Goal: Task Accomplishment & Management: Manage account settings

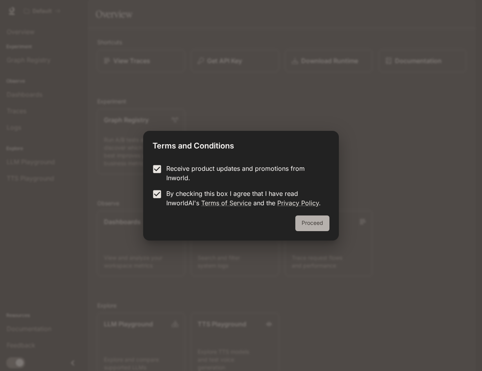
click at [314, 220] on button "Proceed" at bounding box center [312, 224] width 34 height 16
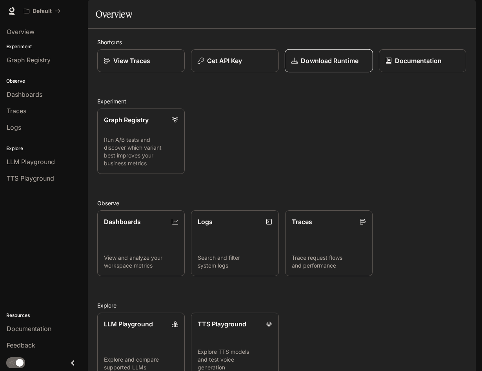
click at [319, 65] on p "Download Runtime" at bounding box center [329, 60] width 57 height 9
click at [38, 183] on span "TTS Playground" at bounding box center [30, 178] width 47 height 9
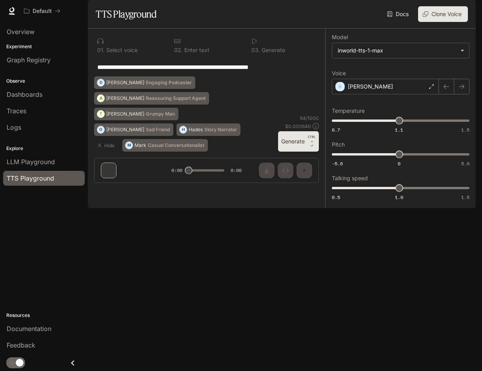
click at [167, 76] on div "**********" at bounding box center [206, 67] width 225 height 19
click at [466, 8] on img "button" at bounding box center [464, 10] width 11 height 11
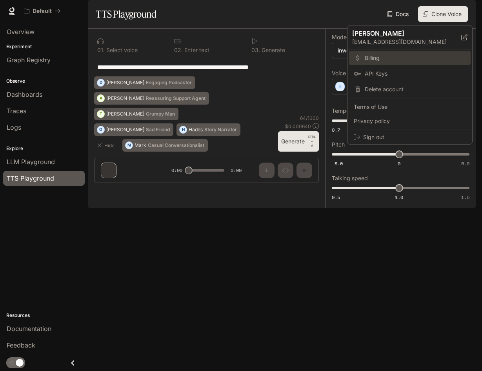
click at [384, 60] on span "Billing" at bounding box center [414, 58] width 101 height 8
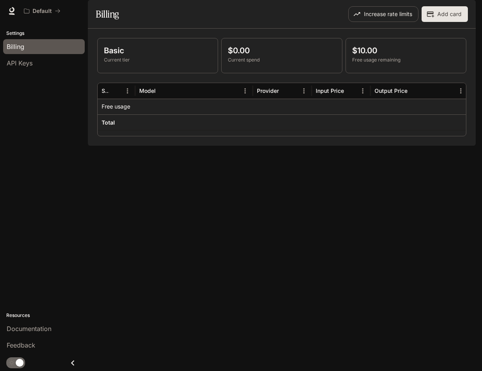
click at [465, 13] on img "button" at bounding box center [464, 10] width 11 height 11
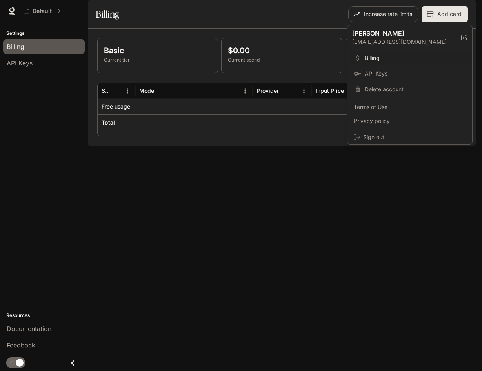
click at [267, 30] on div at bounding box center [241, 185] width 482 height 371
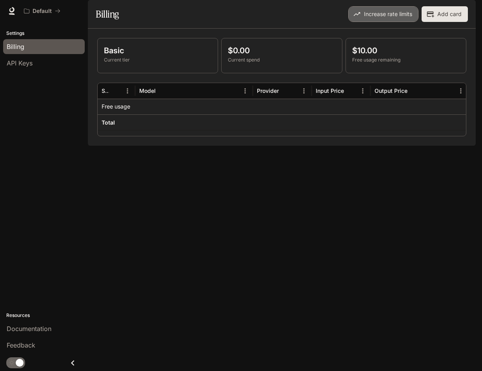
click at [366, 22] on button "Increase rate limits" at bounding box center [383, 14] width 70 height 16
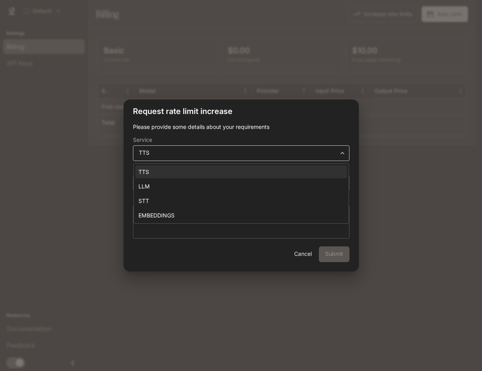
click at [193, 155] on body "**********" at bounding box center [241, 185] width 482 height 371
click at [193, 155] on div at bounding box center [241, 185] width 482 height 371
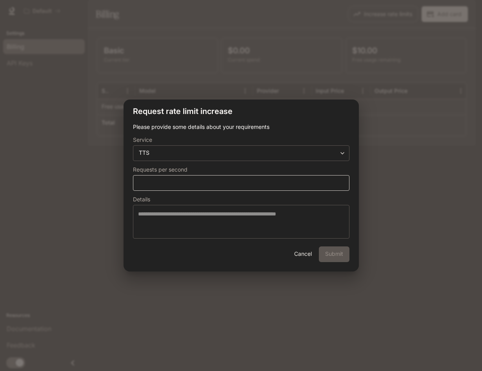
click at [190, 175] on div "* ​" at bounding box center [241, 183] width 216 height 16
click at [302, 254] on button "Cancel" at bounding box center [302, 254] width 25 height 16
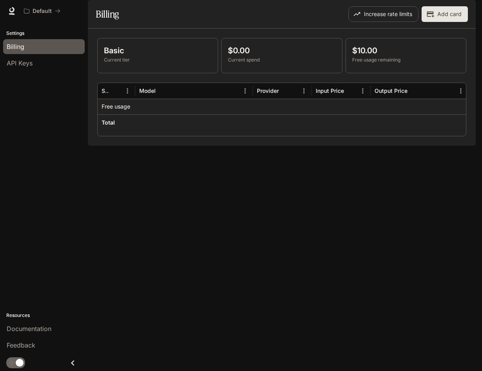
click at [462, 12] on img "button" at bounding box center [464, 10] width 11 height 11
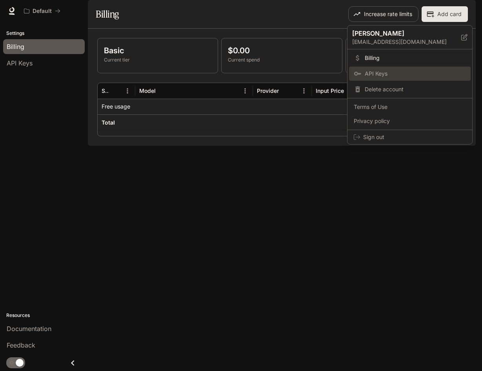
click at [397, 71] on span "API Keys" at bounding box center [414, 74] width 101 height 8
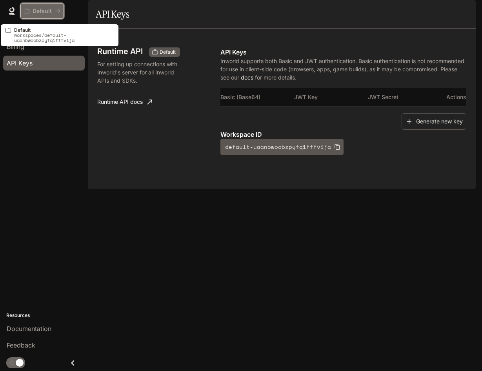
click at [29, 8] on div "Default" at bounding box center [39, 11] width 31 height 7
